Goal: Contribute content: Contribute content

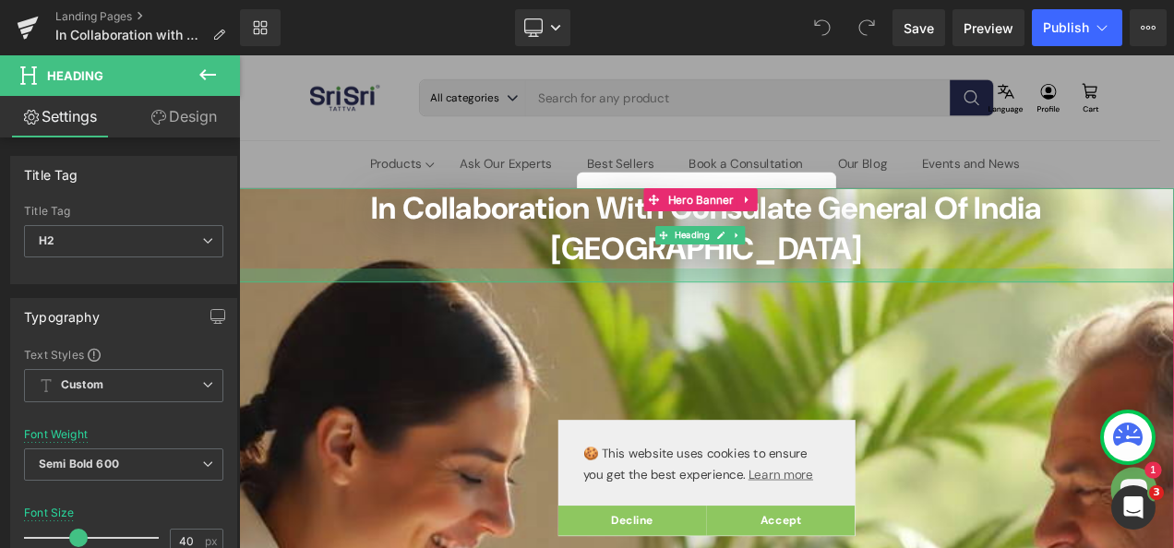
drag, startPoint x: 778, startPoint y: 259, endPoint x: 792, endPoint y: 271, distance: 18.3
click at [792, 310] on div at bounding box center [797, 318] width 1117 height 17
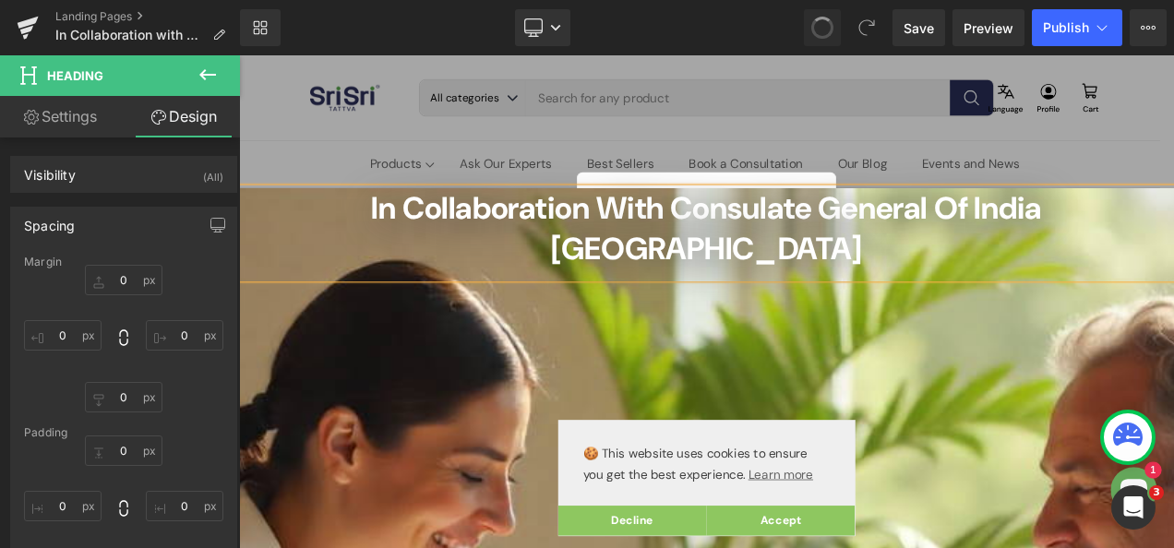
type input "0"
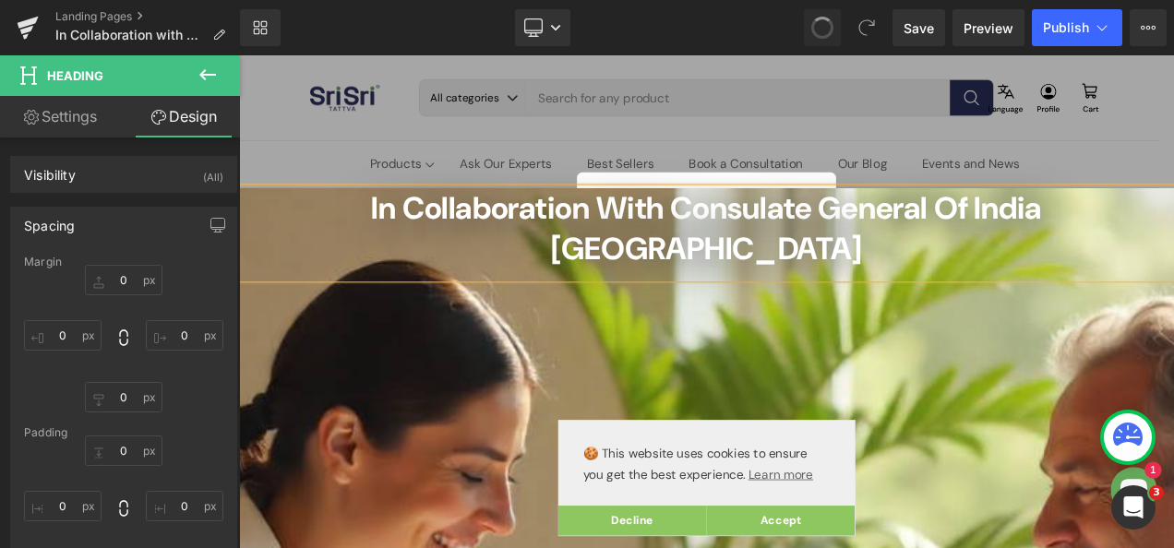
type input "0"
type input "13"
type input "0"
click at [831, 26] on icon at bounding box center [822, 27] width 17 height 17
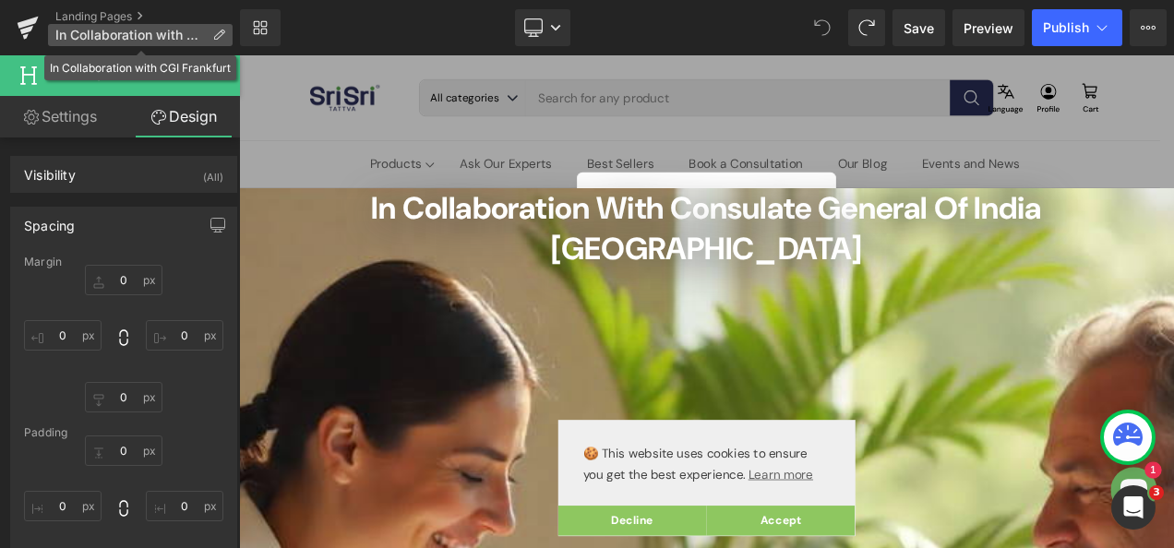
click at [221, 37] on icon at bounding box center [218, 35] width 13 height 13
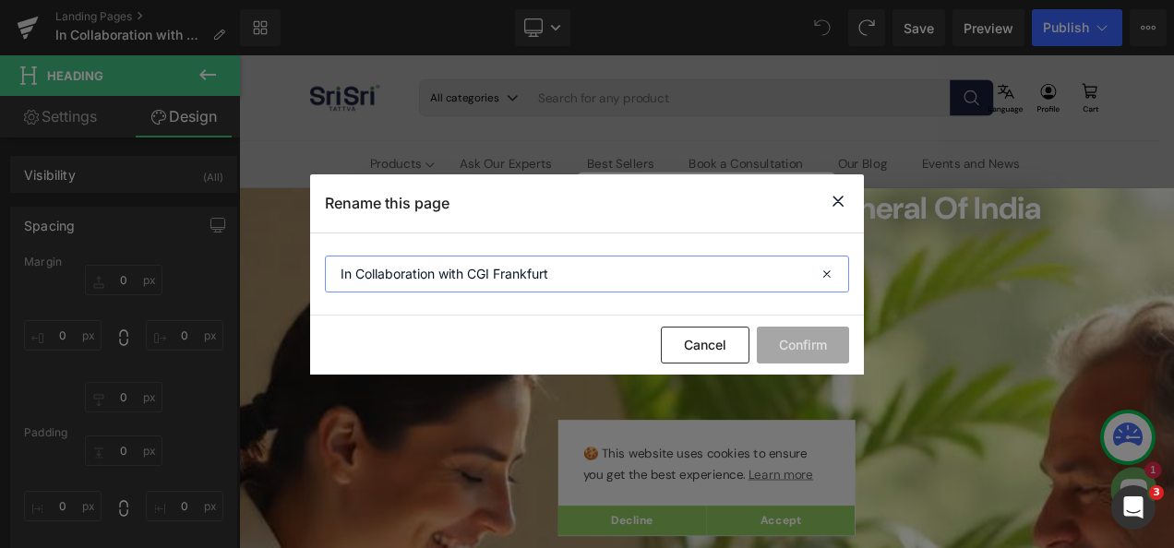
click at [567, 279] on input "In Collaboration with CGI Frankfurt" at bounding box center [587, 274] width 524 height 37
type input "[DEMOGRAPHIC_DATA] Pulse Diagnosis"
click at [808, 350] on button "Confirm" at bounding box center [803, 345] width 92 height 37
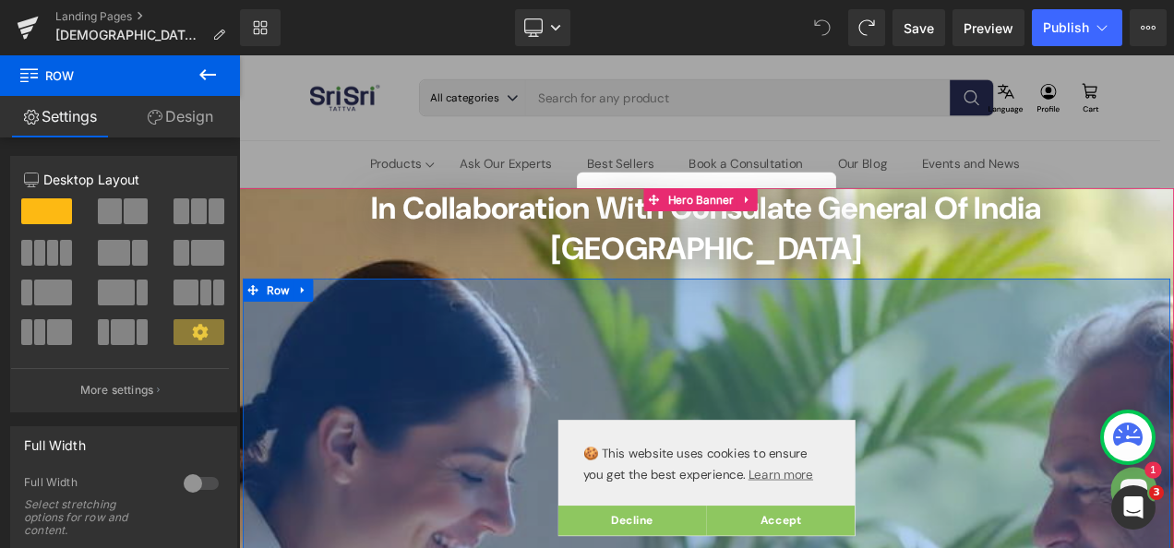
click at [1136, 378] on div "400px" at bounding box center [797, 506] width 1107 height 369
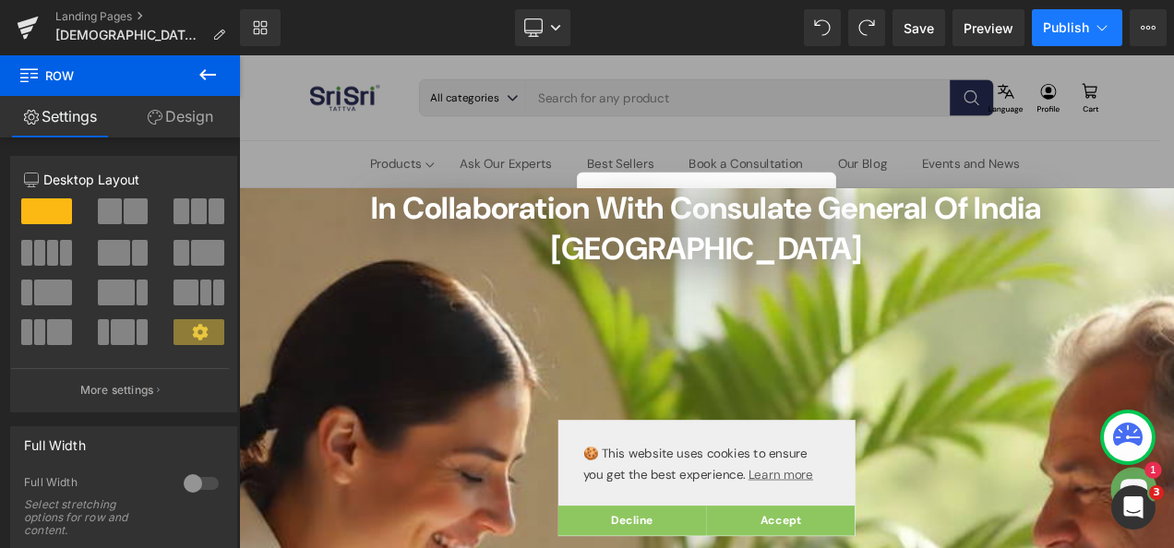
click at [1106, 37] on button "Publish" at bounding box center [1077, 27] width 90 height 37
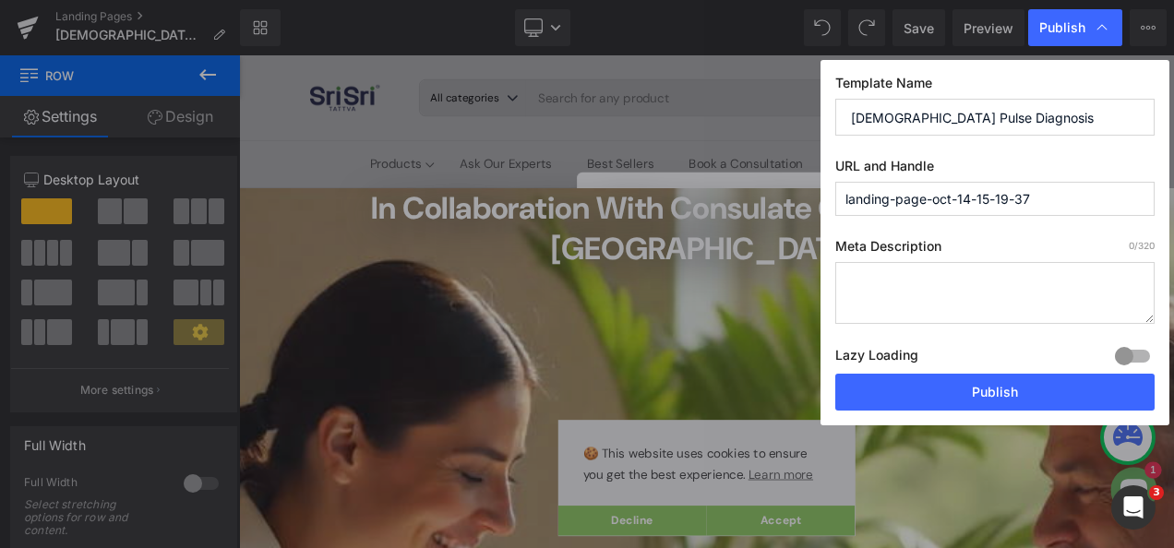
click at [1023, 117] on input "[DEMOGRAPHIC_DATA] Pulse Diagnosis" at bounding box center [994, 117] width 319 height 37
click at [1041, 194] on input "landing-page-oct-14-15-19-37" at bounding box center [994, 199] width 319 height 34
paste input "[DEMOGRAPHIC_DATA] Pulse Diagnosis"
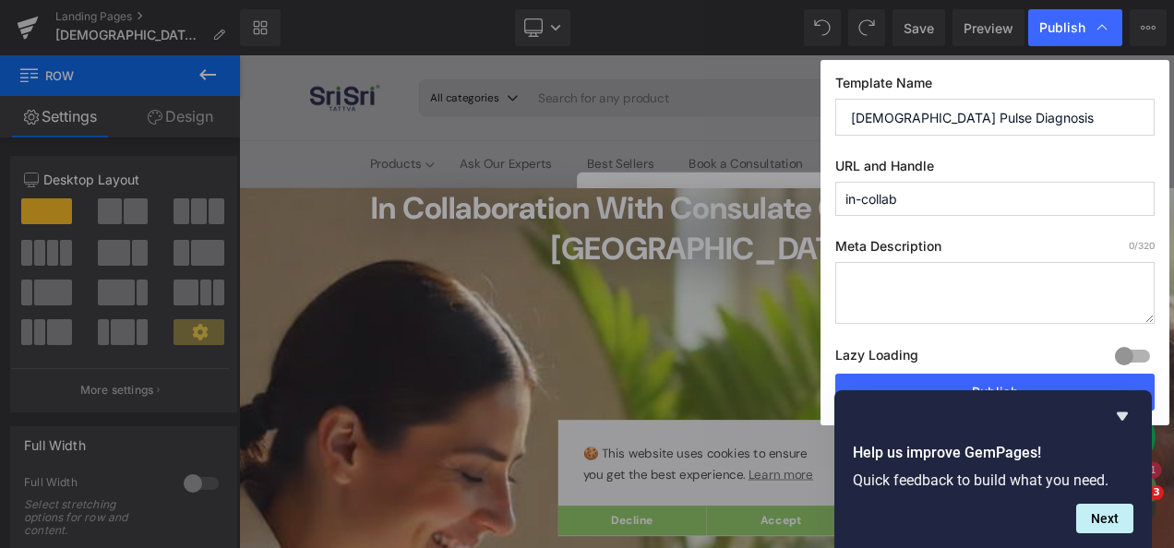
type input "a"
type input "pulse-diagnosis-in-collboration-with-cgi-[GEOGRAPHIC_DATA]"
click at [883, 334] on div "Meta Description 0 /320 Lazy Loading Build Upgrade plan to unlock Lazy loading …" at bounding box center [994, 306] width 319 height 136
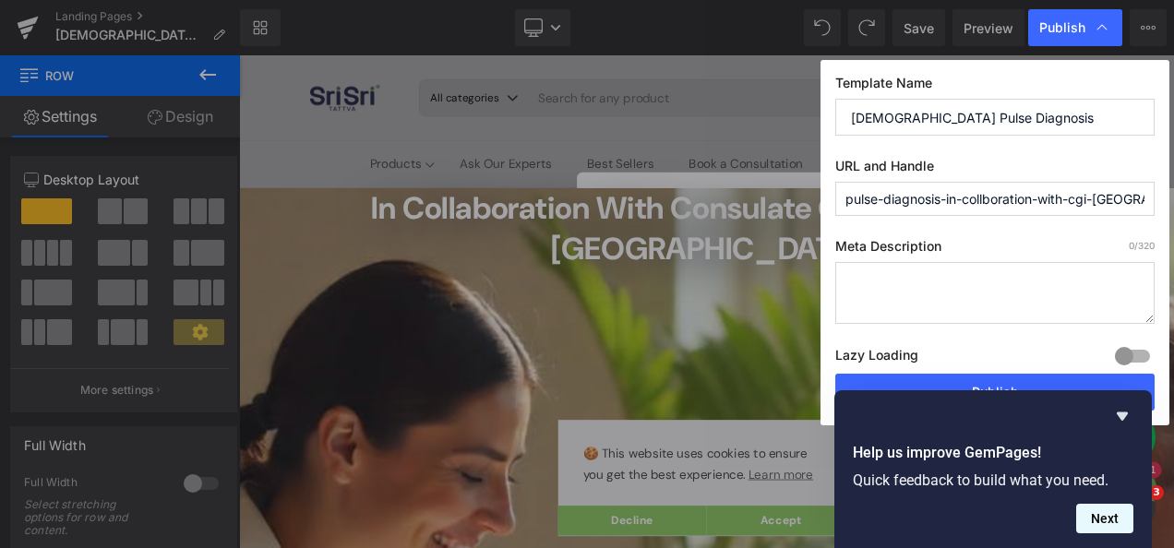
click at [1114, 522] on button "Next" at bounding box center [1104, 519] width 57 height 30
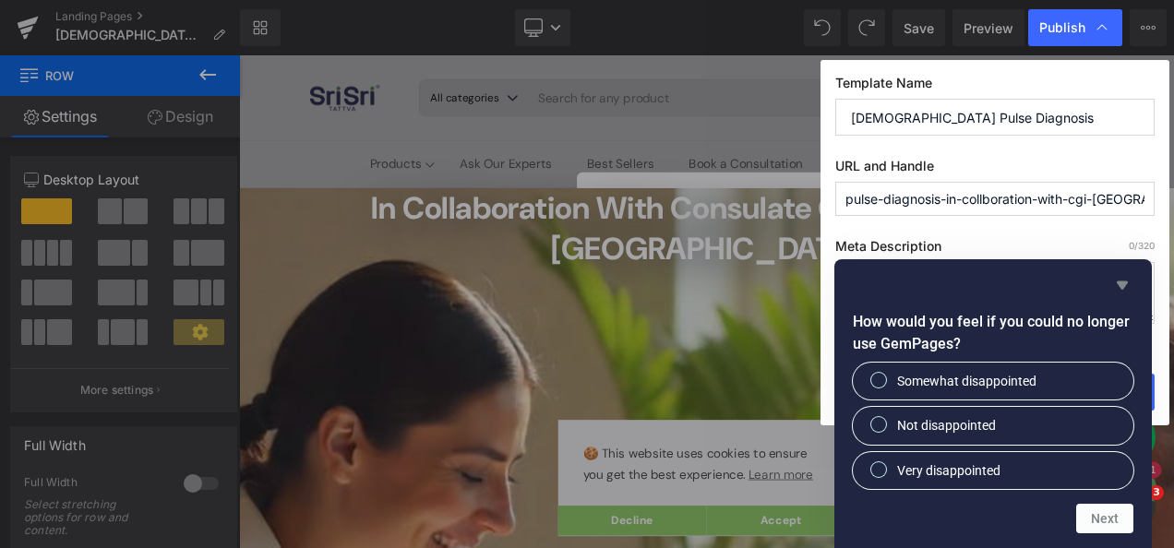
click at [1126, 291] on icon "Hide survey" at bounding box center [1122, 285] width 22 height 22
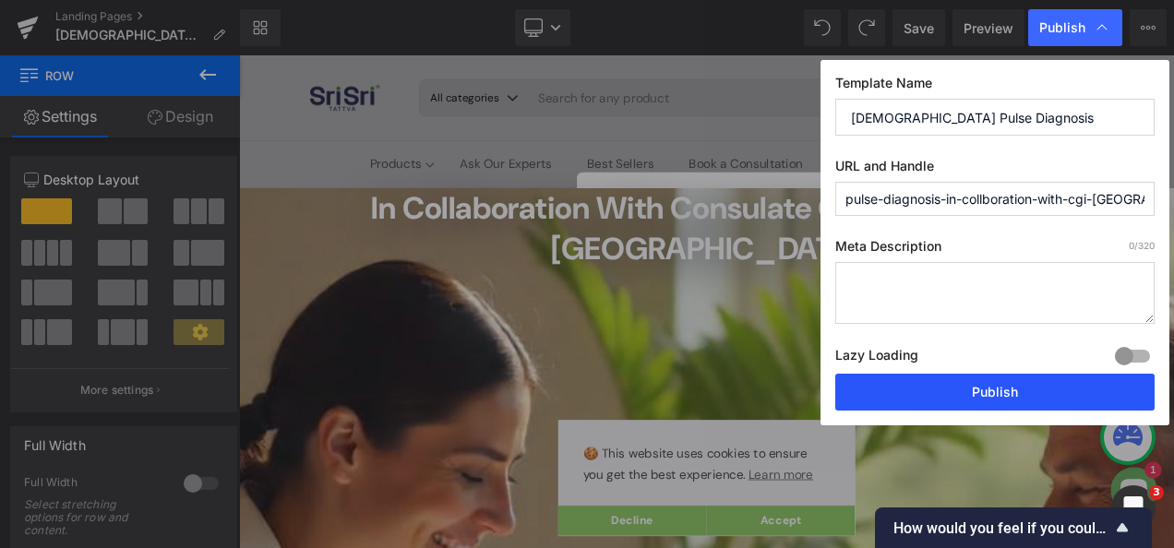
click at [987, 389] on button "Publish" at bounding box center [994, 392] width 319 height 37
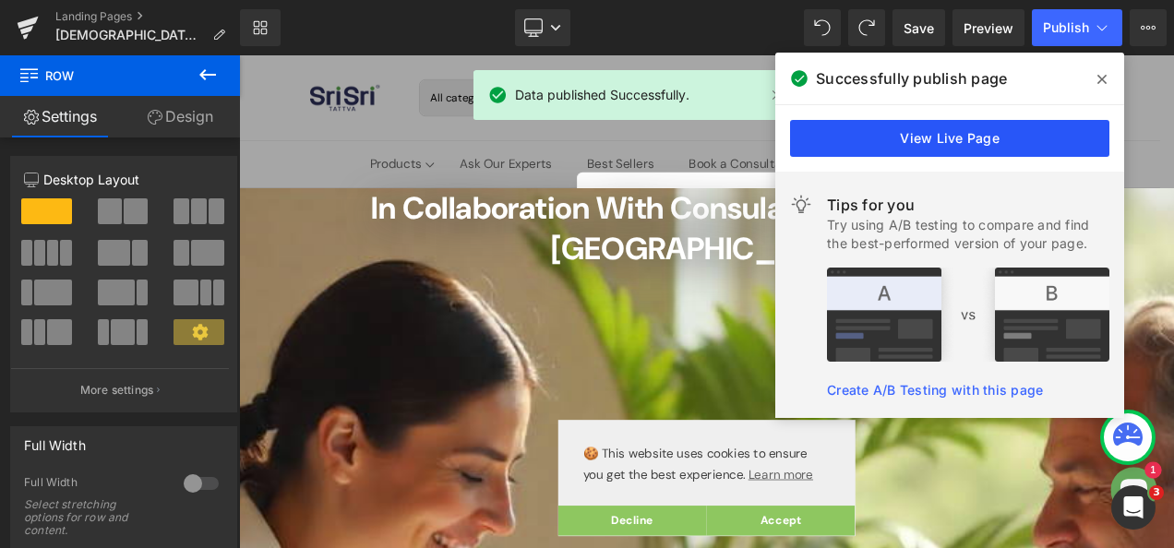
click at [967, 146] on link "View Live Page" at bounding box center [949, 138] width 319 height 37
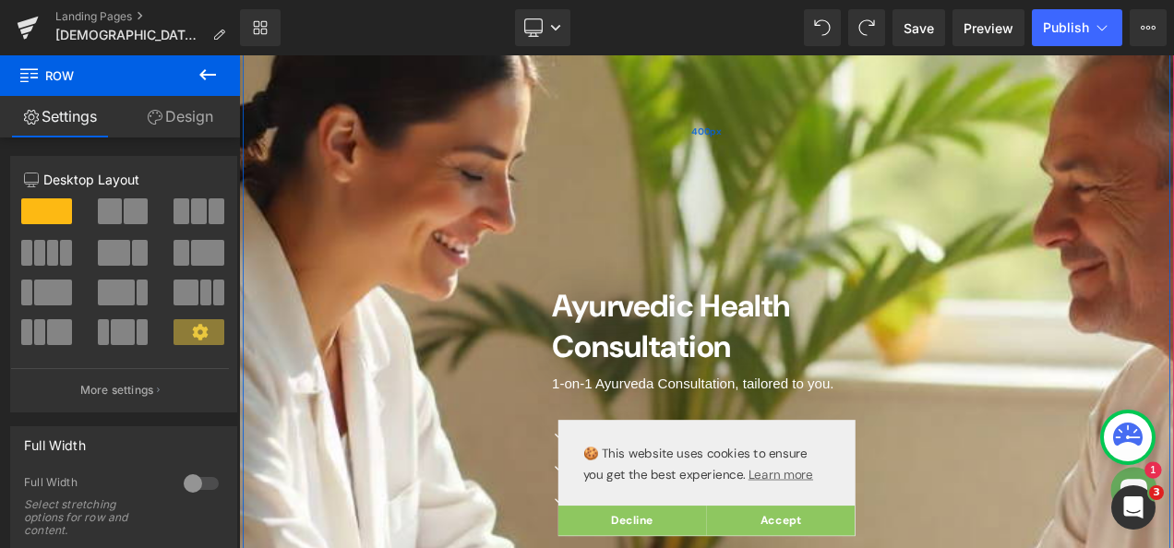
scroll to position [362, 0]
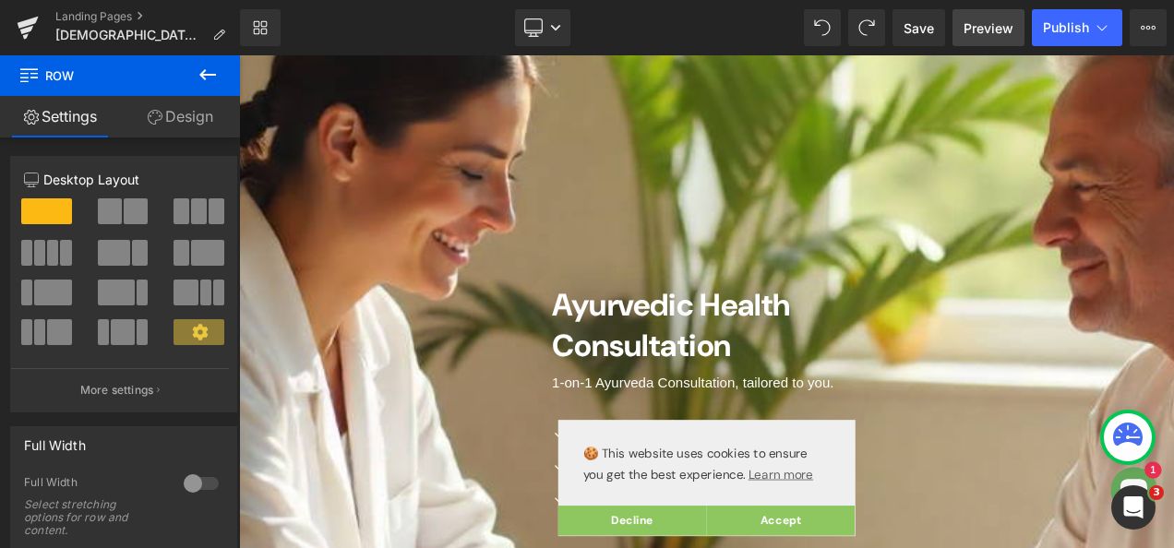
click at [998, 35] on span "Preview" at bounding box center [988, 27] width 50 height 19
click at [1098, 24] on icon at bounding box center [1102, 27] width 18 height 18
click at [998, 31] on span "Preview" at bounding box center [988, 27] width 50 height 19
click at [1157, 23] on button "View Live Page View with current Template Save Template to Library Schedule Pub…" at bounding box center [1148, 27] width 37 height 37
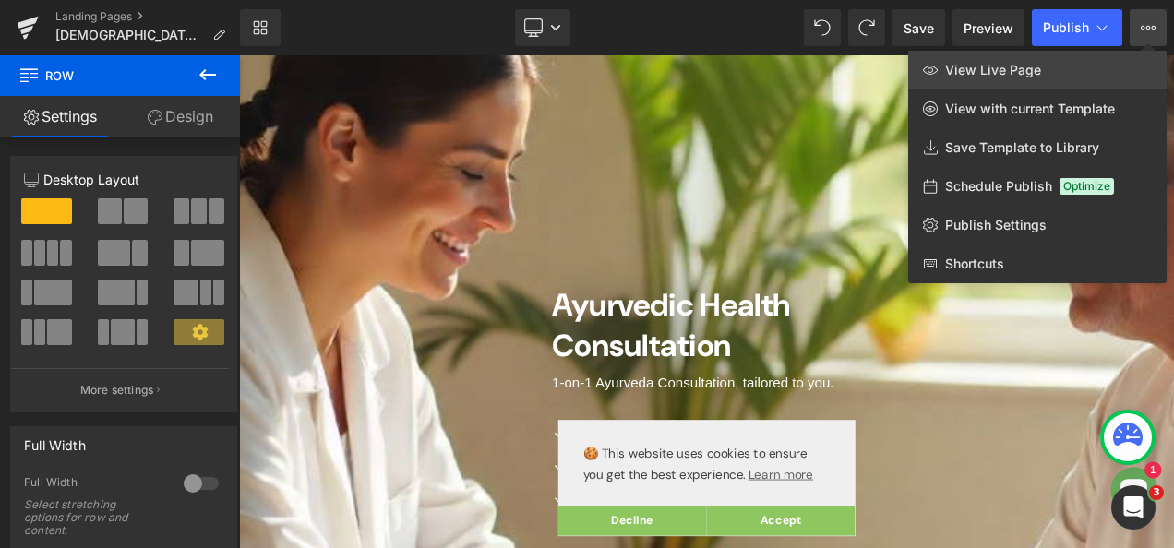
click at [1030, 65] on span "View Live Page" at bounding box center [993, 70] width 96 height 17
